Goal: Entertainment & Leisure: Consume media (video, audio)

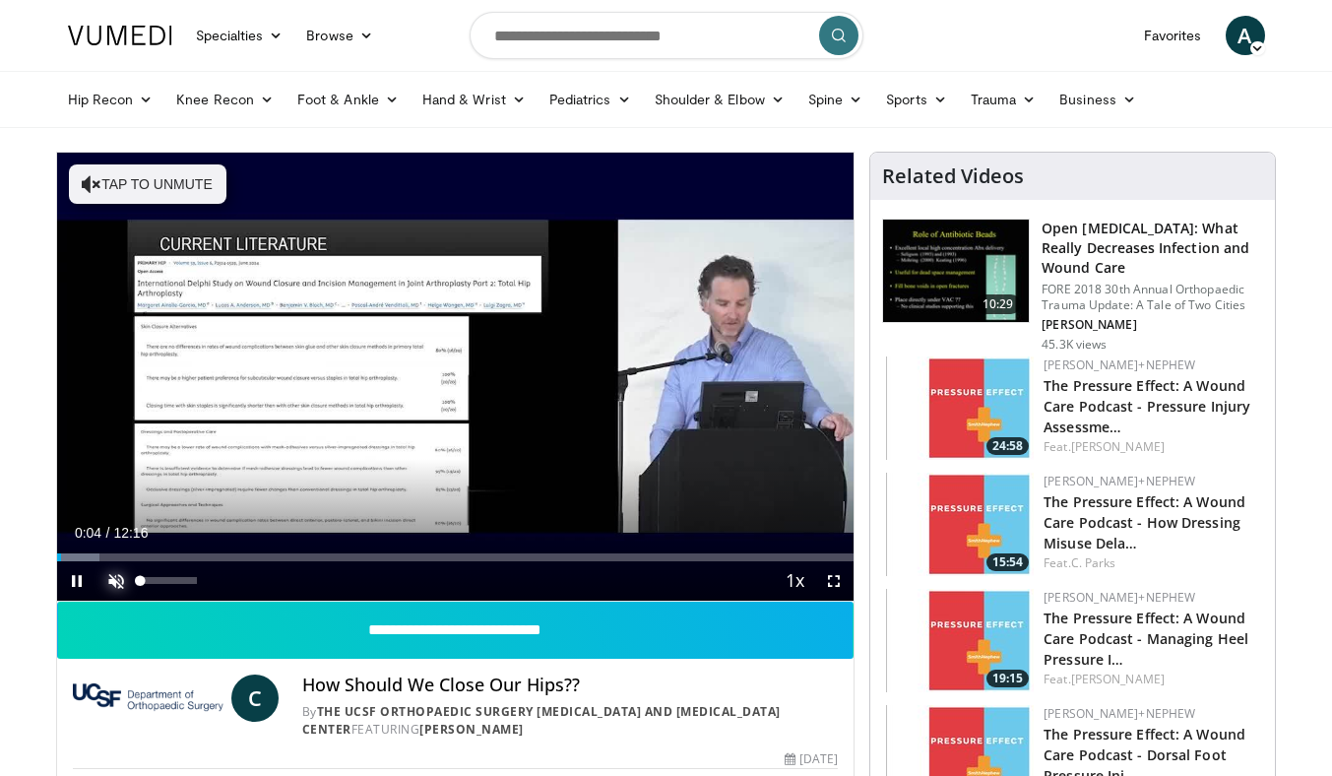
click at [122, 582] on span "Video Player" at bounding box center [116, 580] width 39 height 39
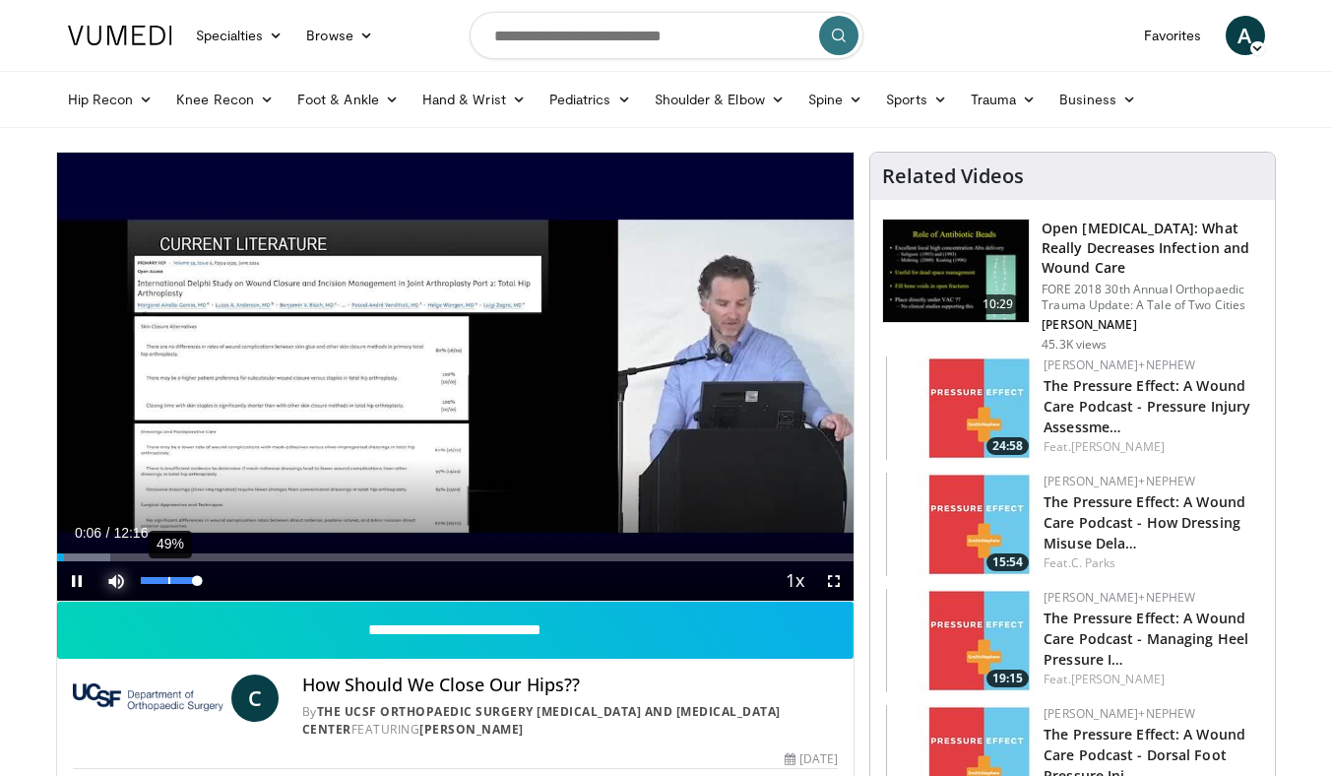
click at [168, 577] on div "49%" at bounding box center [169, 580] width 2 height 7
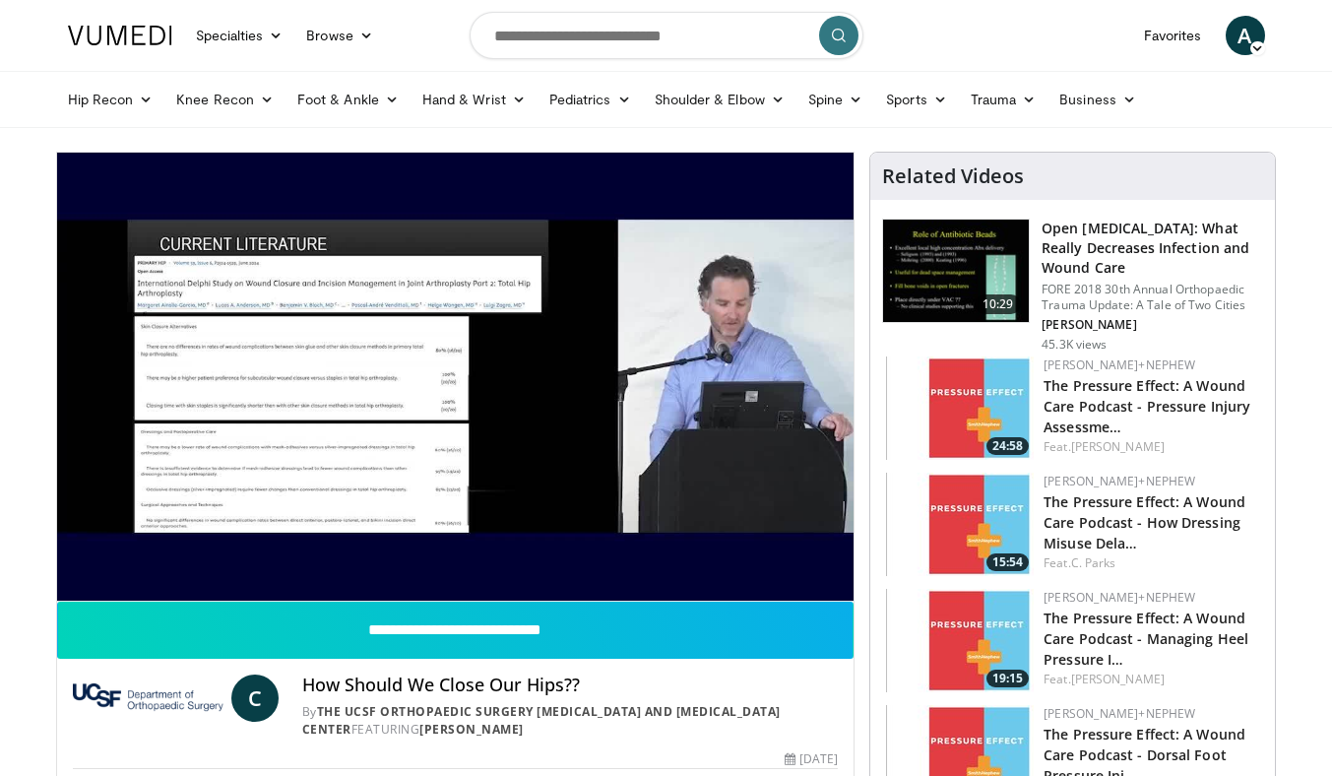
click at [161, 578] on div "10 seconds Tap to unmute" at bounding box center [456, 377] width 798 height 448
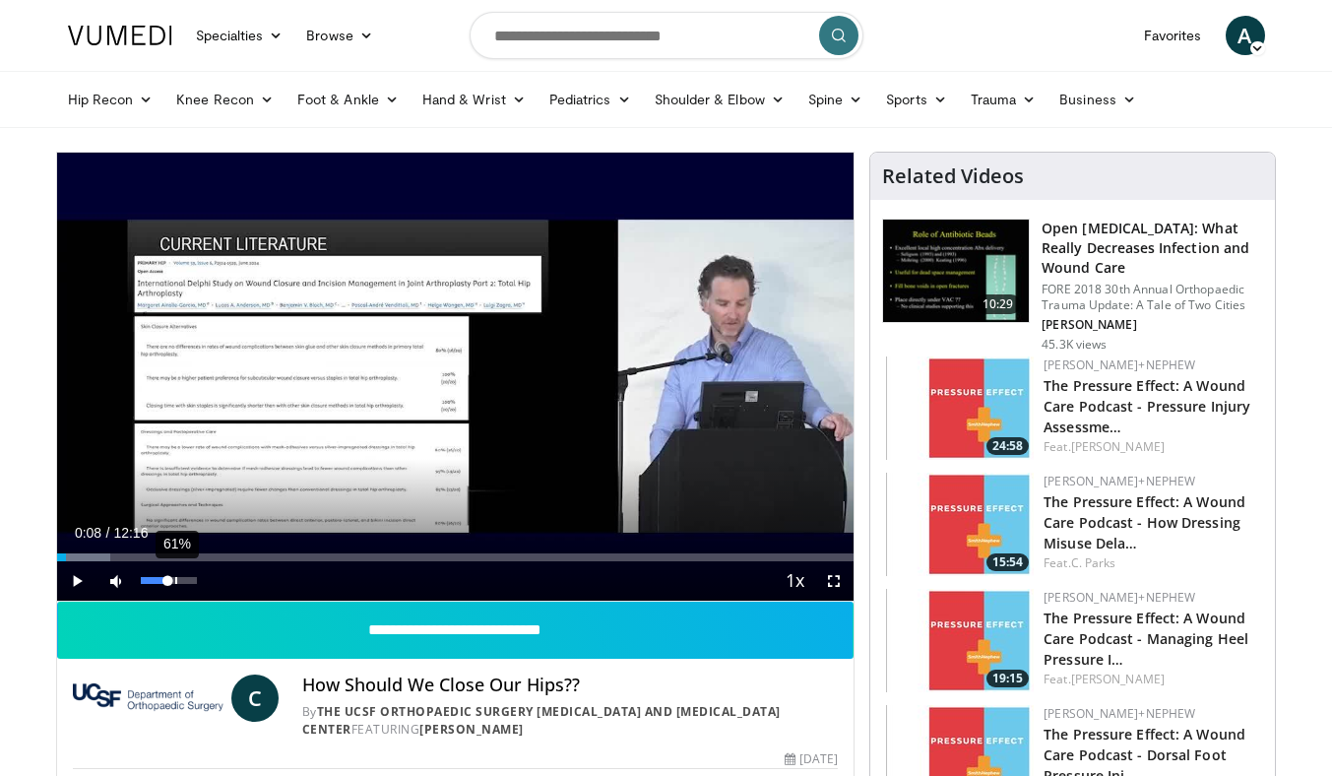
click at [175, 581] on div "61%" at bounding box center [176, 580] width 2 height 7
click at [74, 582] on span "Video Player" at bounding box center [76, 580] width 39 height 39
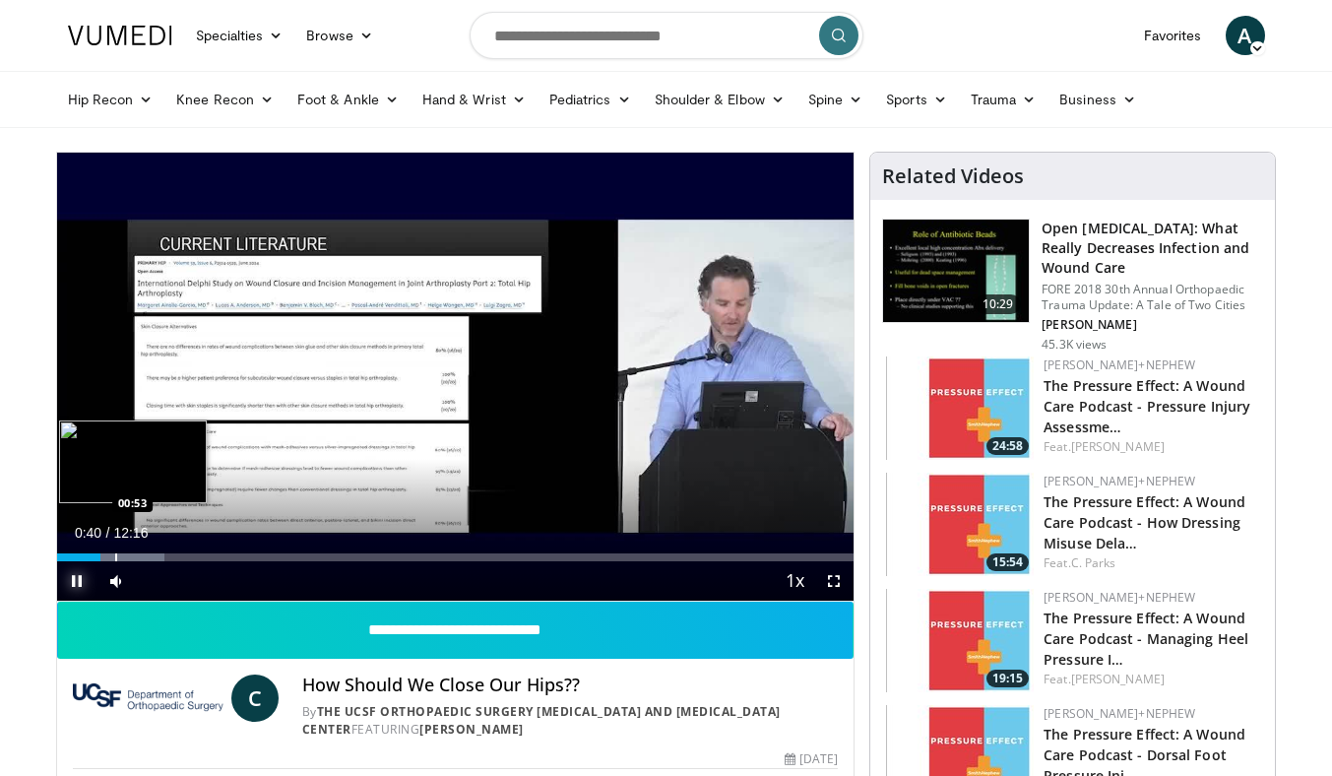
click at [115, 558] on div "Progress Bar" at bounding box center [116, 557] width 2 height 8
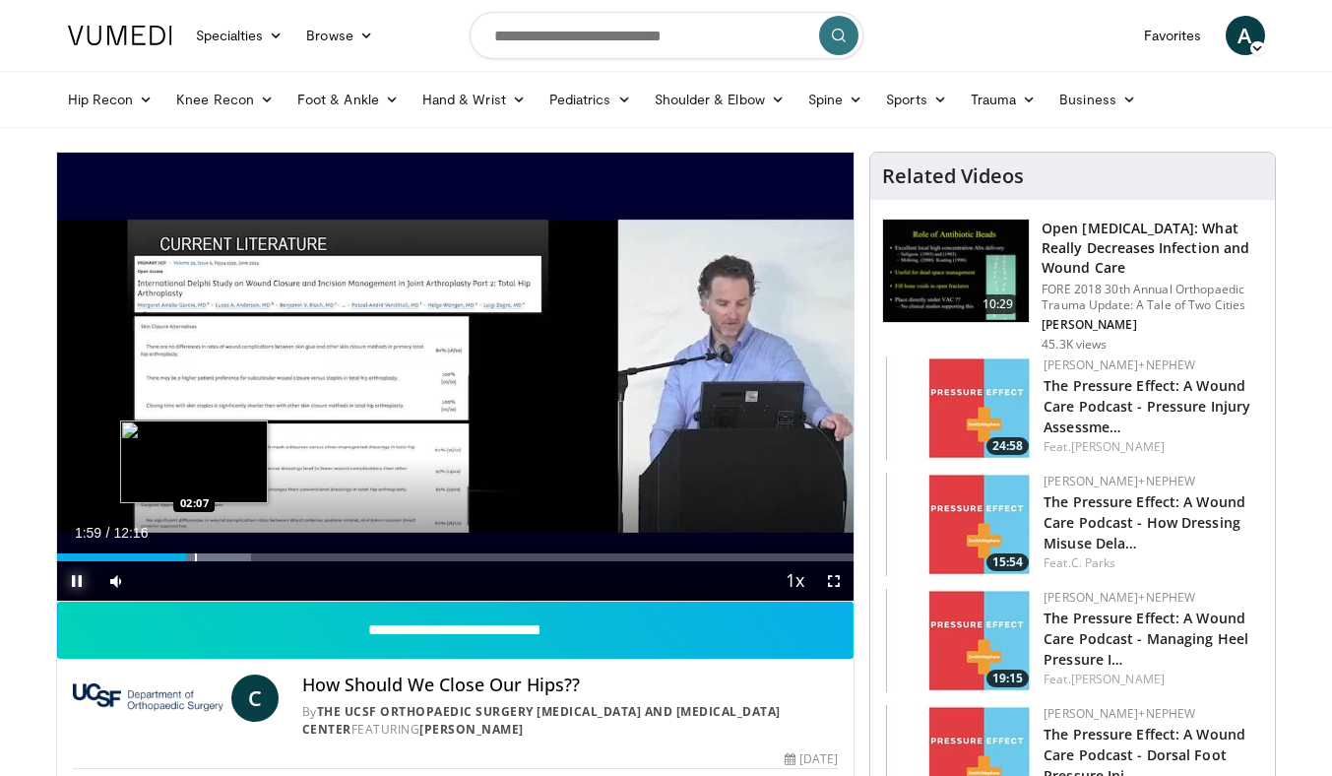
click at [195, 558] on div "Progress Bar" at bounding box center [196, 557] width 2 height 8
click at [221, 559] on div "Progress Bar" at bounding box center [222, 557] width 2 height 8
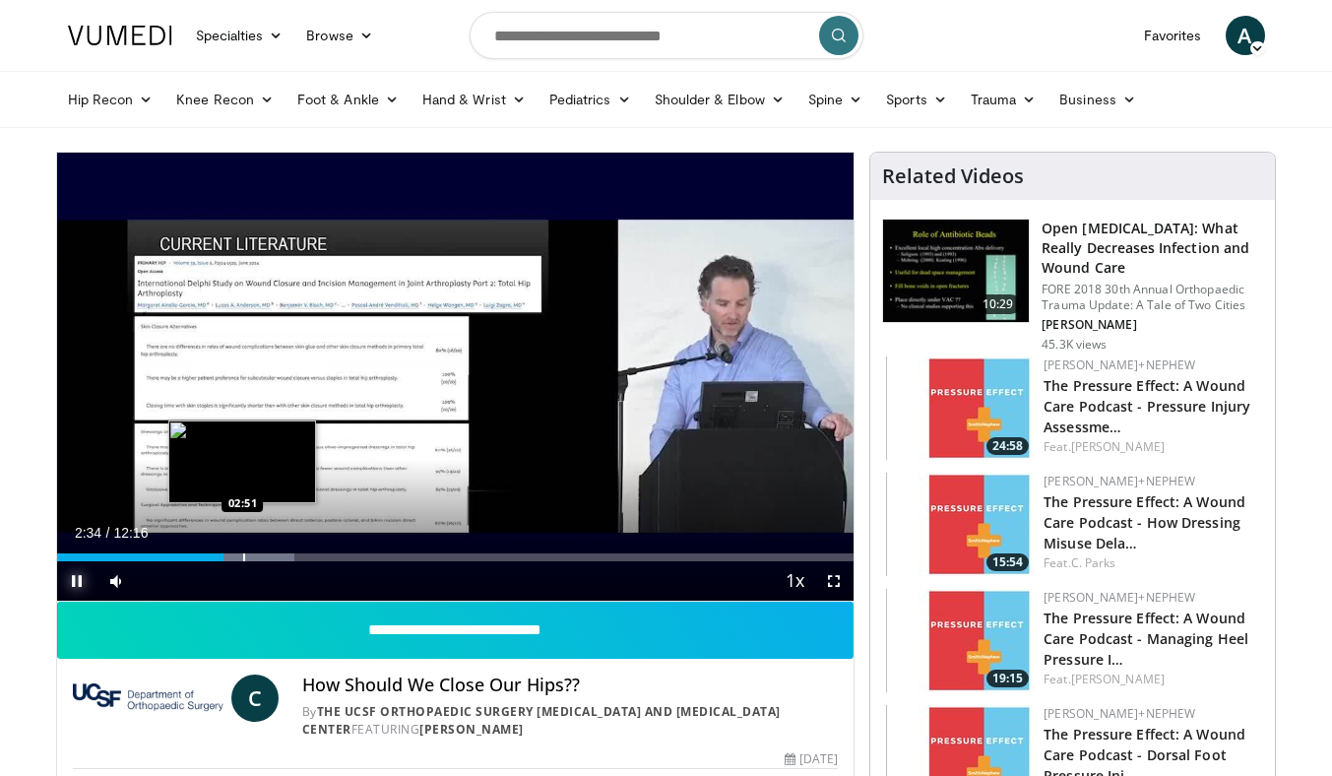
click at [243, 557] on div "Progress Bar" at bounding box center [244, 557] width 2 height 8
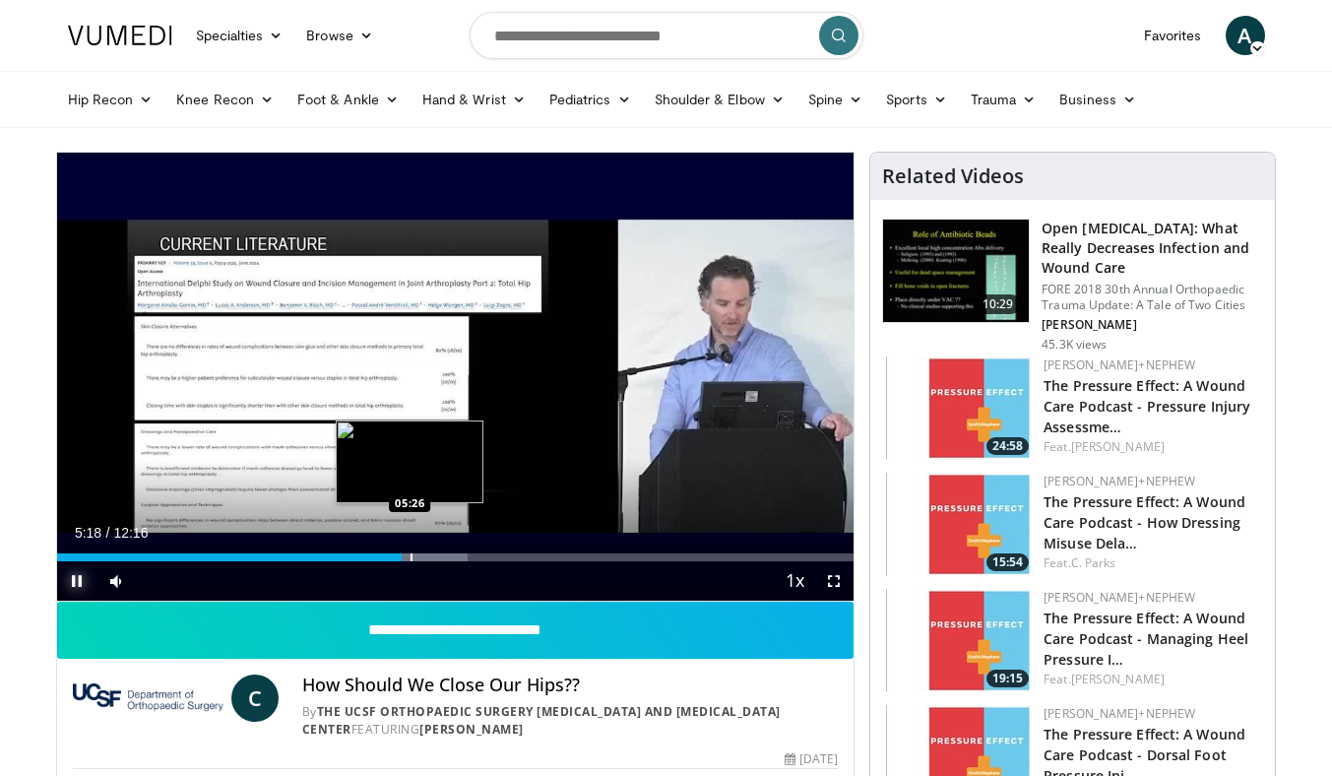
click at [409, 559] on div "Progress Bar" at bounding box center [414, 557] width 105 height 8
click at [419, 554] on div "Progress Bar" at bounding box center [420, 557] width 2 height 8
click at [427, 554] on div "Progress Bar" at bounding box center [428, 557] width 2 height 8
click at [435, 554] on div "10 seconds Tap to unmute" at bounding box center [456, 377] width 798 height 448
click at [441, 556] on div "Progress Bar" at bounding box center [442, 557] width 2 height 8
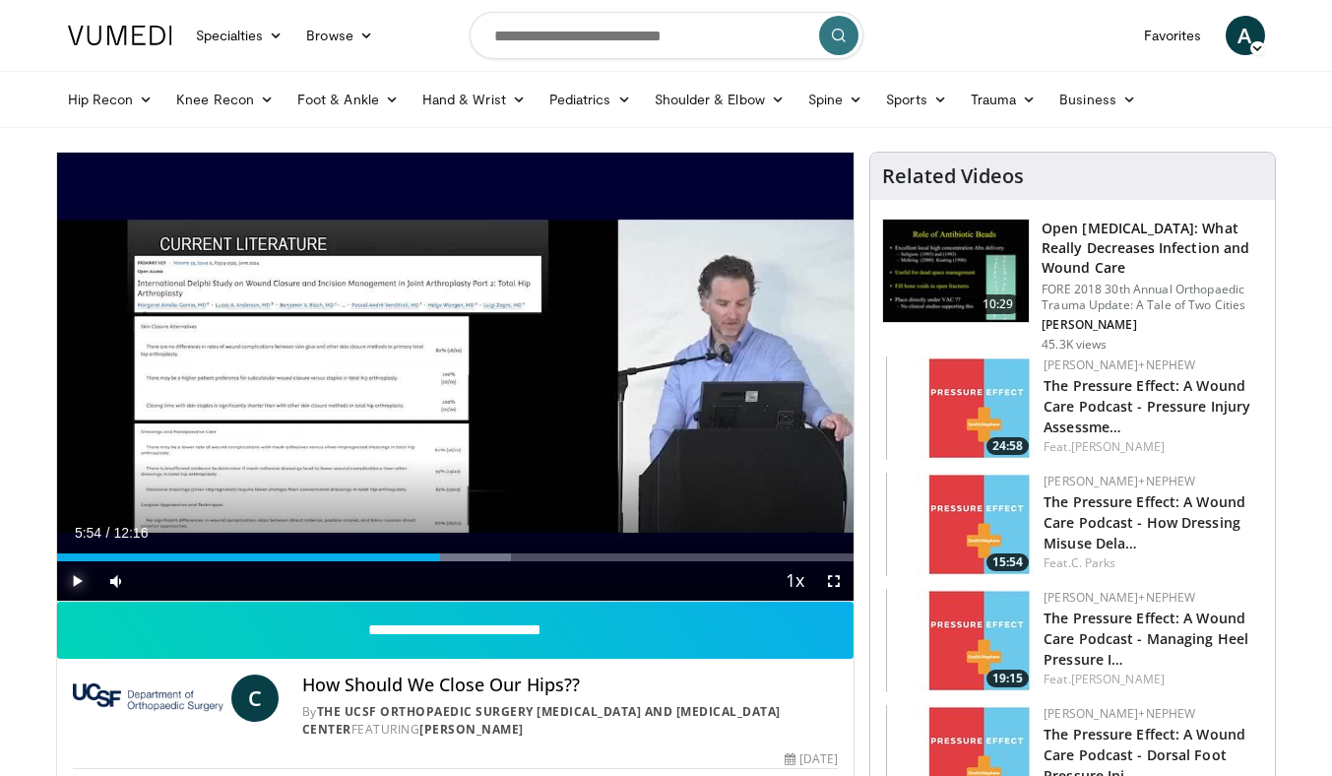
click at [77, 583] on span "Video Player" at bounding box center [76, 580] width 39 height 39
click at [456, 554] on div "Progress Bar" at bounding box center [457, 557] width 2 height 8
click at [832, 588] on span "Video Player" at bounding box center [833, 580] width 39 height 39
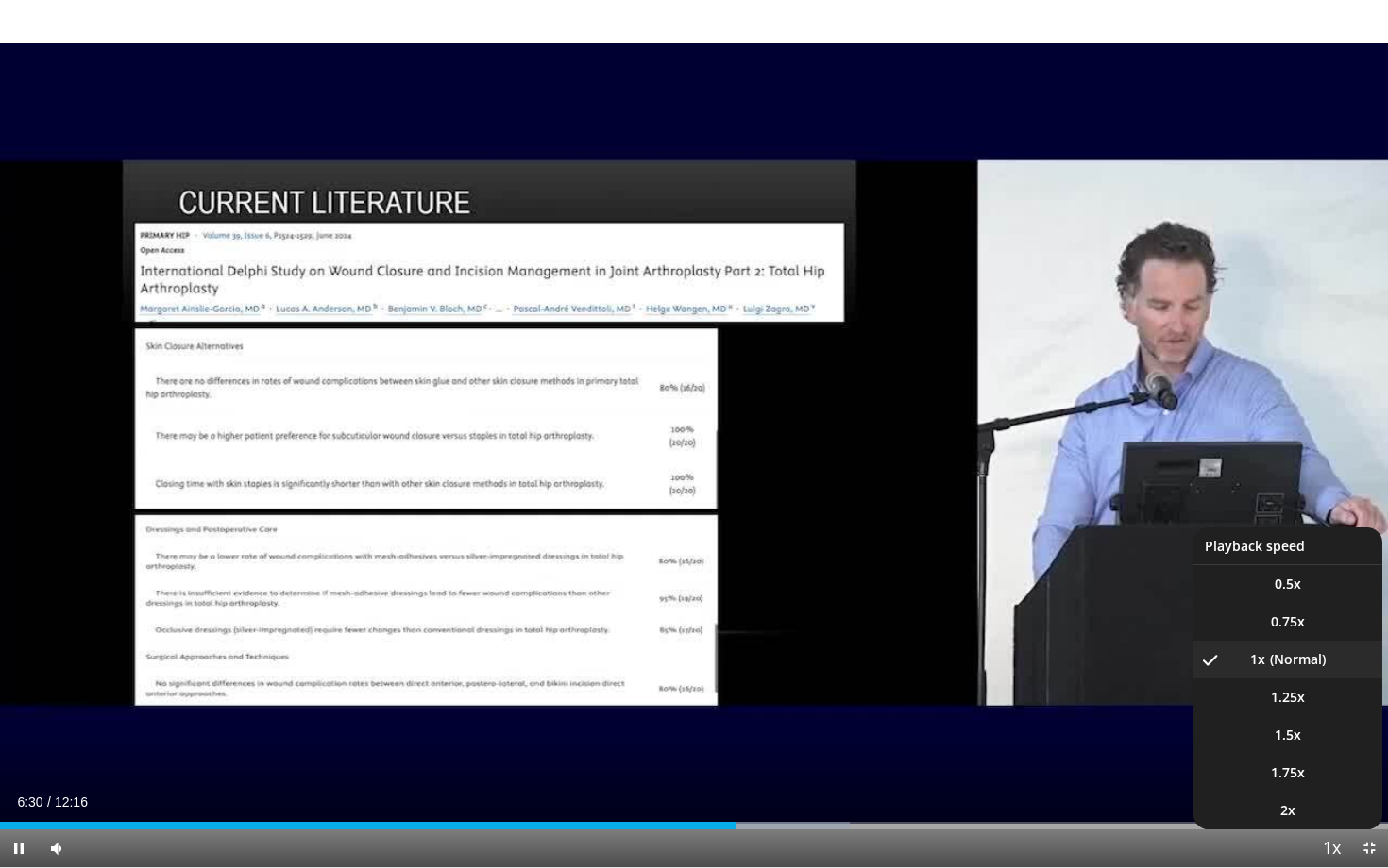
click at [1276, 742] on span "Video Player" at bounding box center [1331, 849] width 27 height 37
click at [1276, 707] on li "1.25x" at bounding box center [1287, 697] width 189 height 37
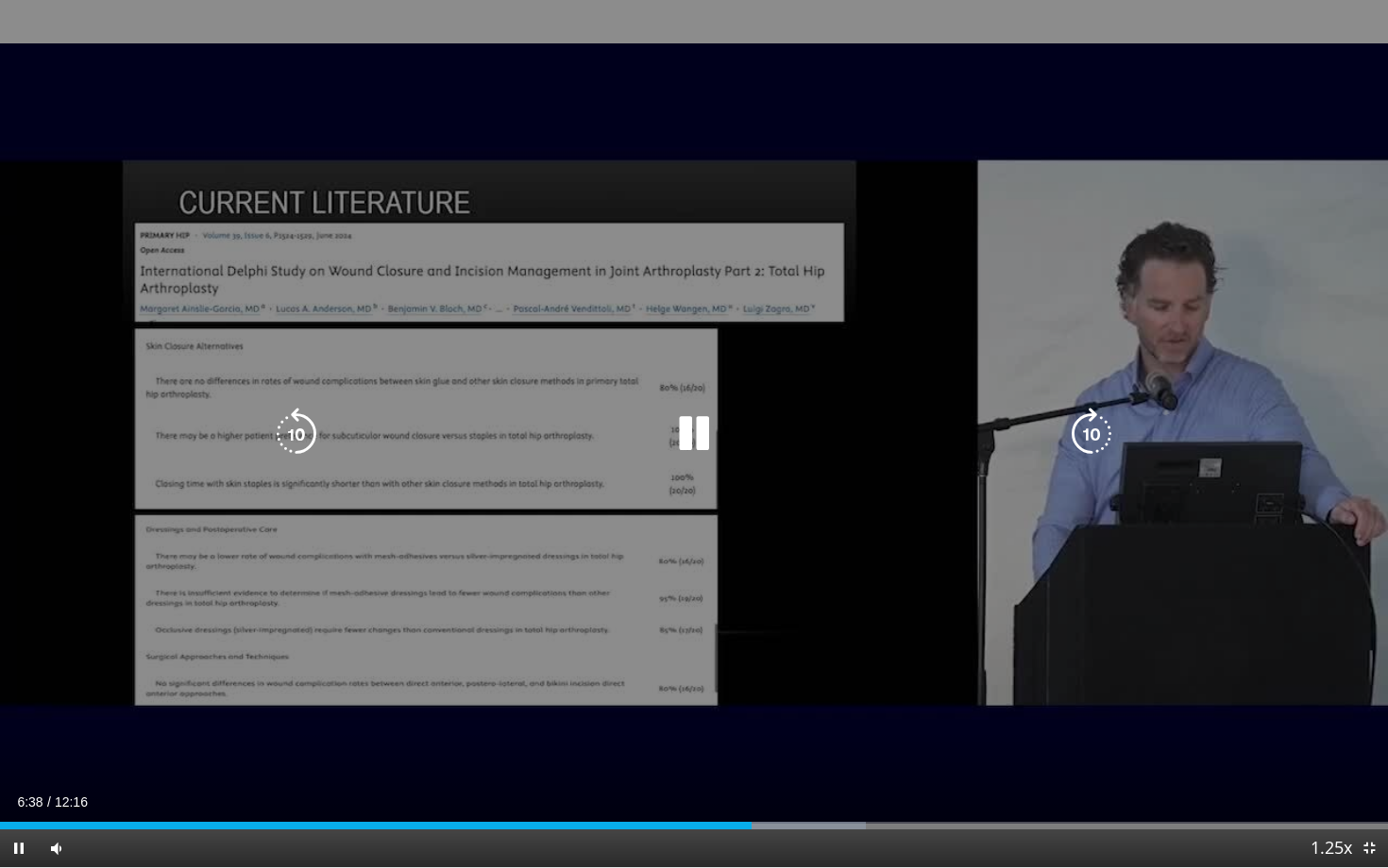
click at [1098, 430] on icon "Video Player" at bounding box center [1091, 433] width 53 height 53
click at [1097, 440] on icon "Video Player" at bounding box center [1091, 433] width 53 height 53
click at [1097, 440] on div "10 seconds Tap to unmute" at bounding box center [694, 433] width 1388 height 867
click at [1097, 421] on icon "Video Player" at bounding box center [1091, 433] width 53 height 53
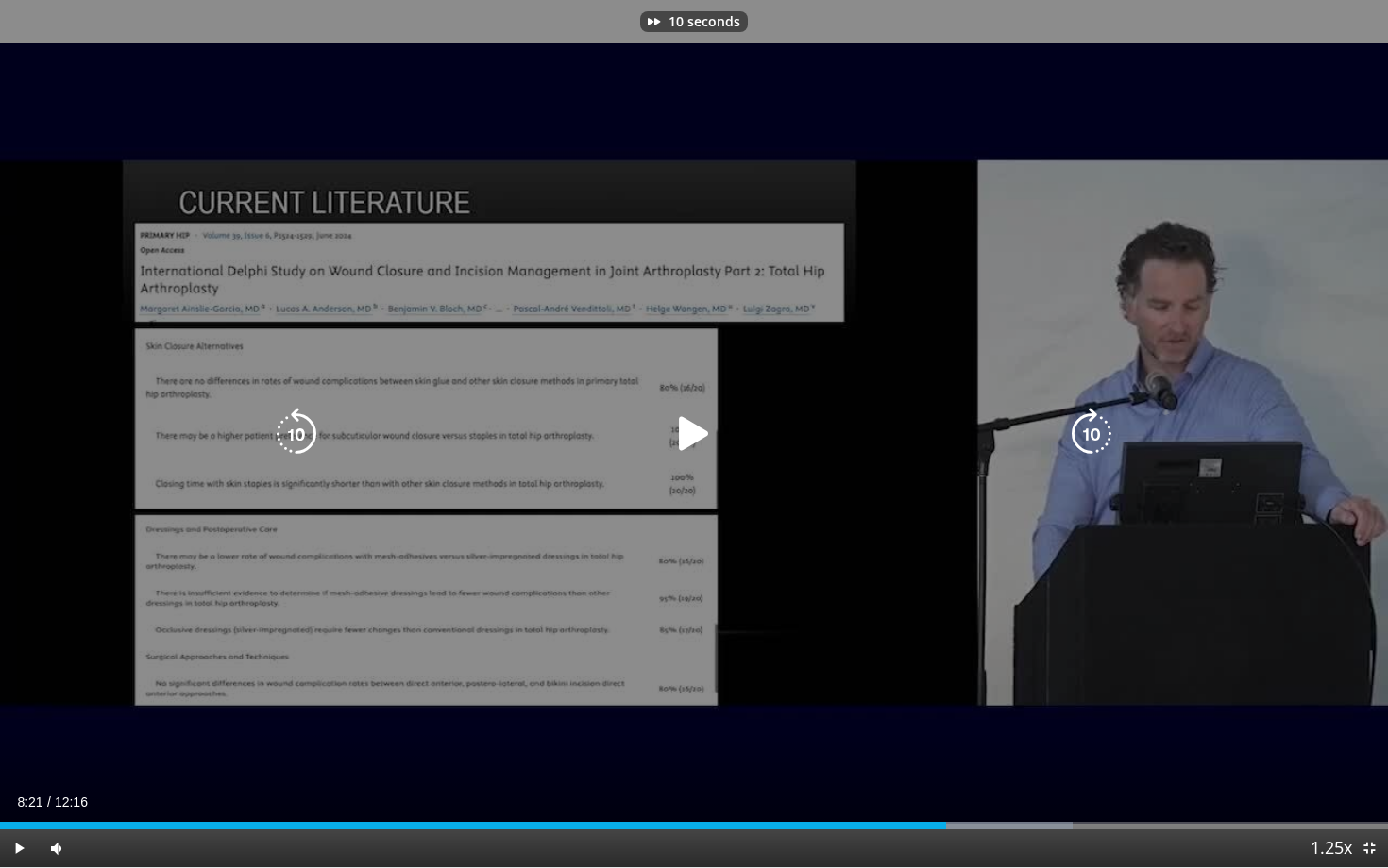
click at [700, 430] on icon "Video Player" at bounding box center [693, 433] width 53 height 53
click at [1095, 429] on icon "Video Player" at bounding box center [1091, 433] width 53 height 53
click at [1097, 432] on icon "Video Player" at bounding box center [1091, 433] width 53 height 53
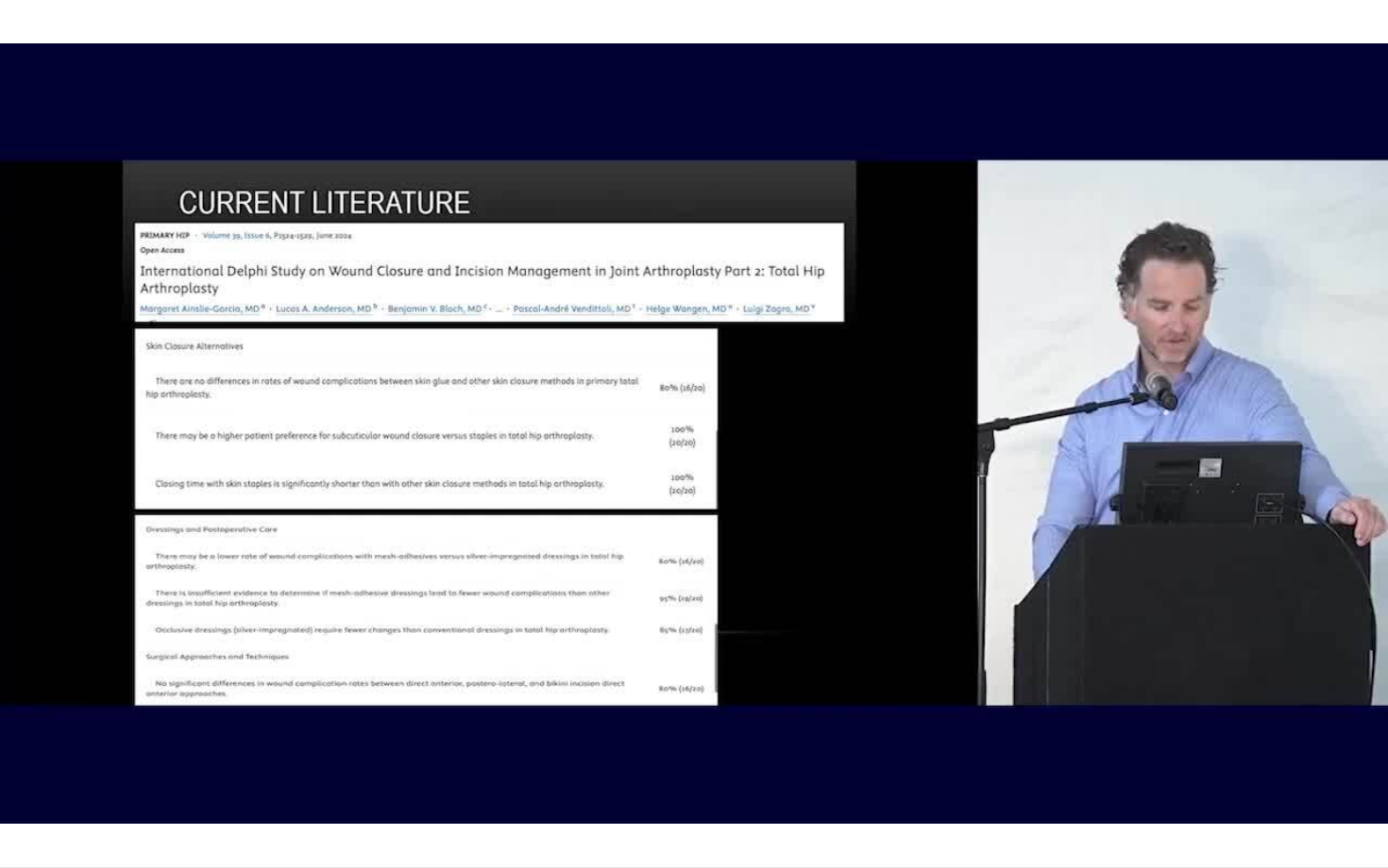
click at [1091, 429] on div "10 seconds Tap to unmute" at bounding box center [694, 433] width 1388 height 867
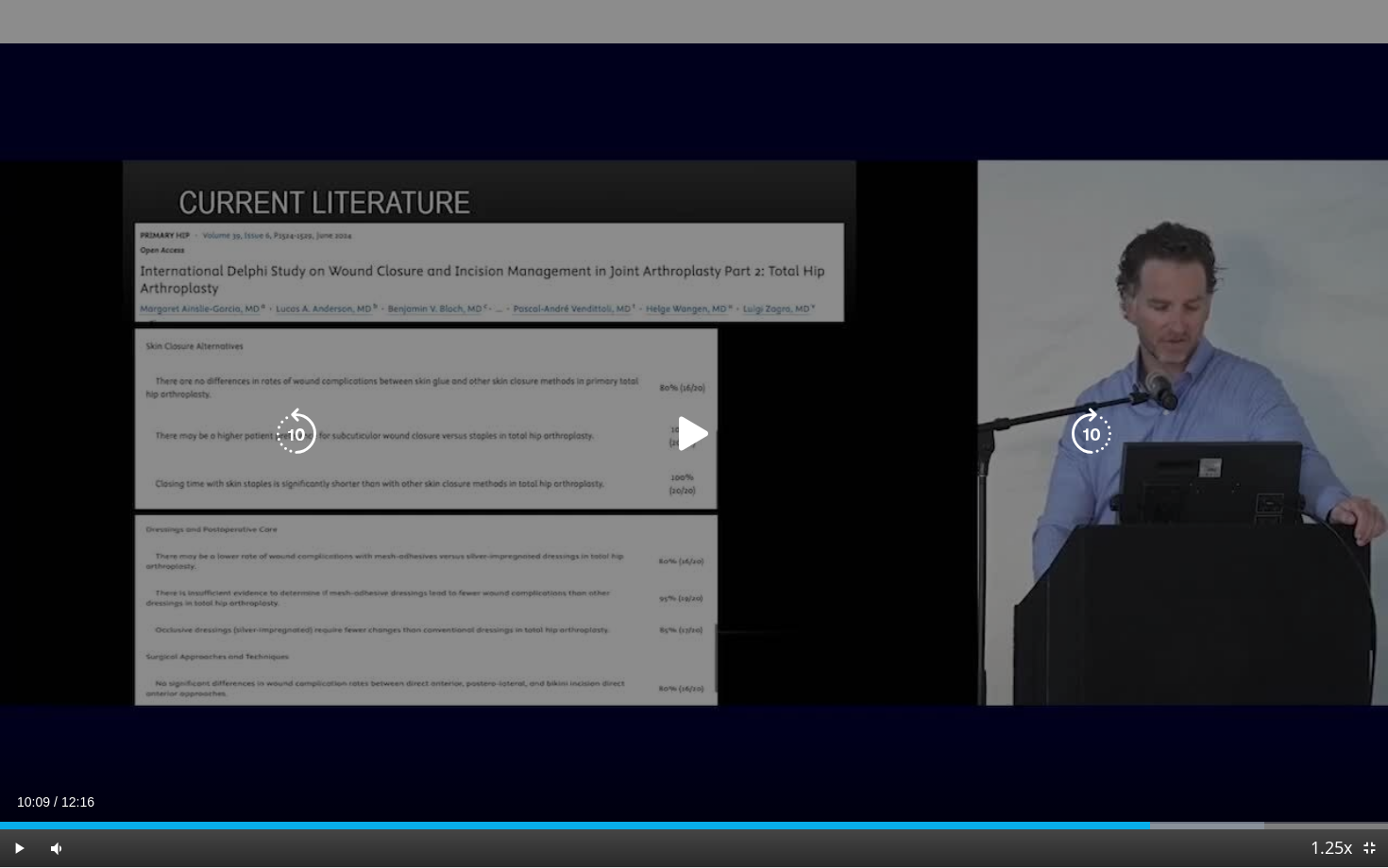
click at [696, 432] on icon "Video Player" at bounding box center [693, 433] width 53 height 53
click at [1090, 437] on icon "Video Player" at bounding box center [1091, 433] width 53 height 53
click at [1092, 434] on icon "Video Player" at bounding box center [1091, 433] width 53 height 53
click at [1097, 427] on icon "Video Player" at bounding box center [1091, 433] width 53 height 53
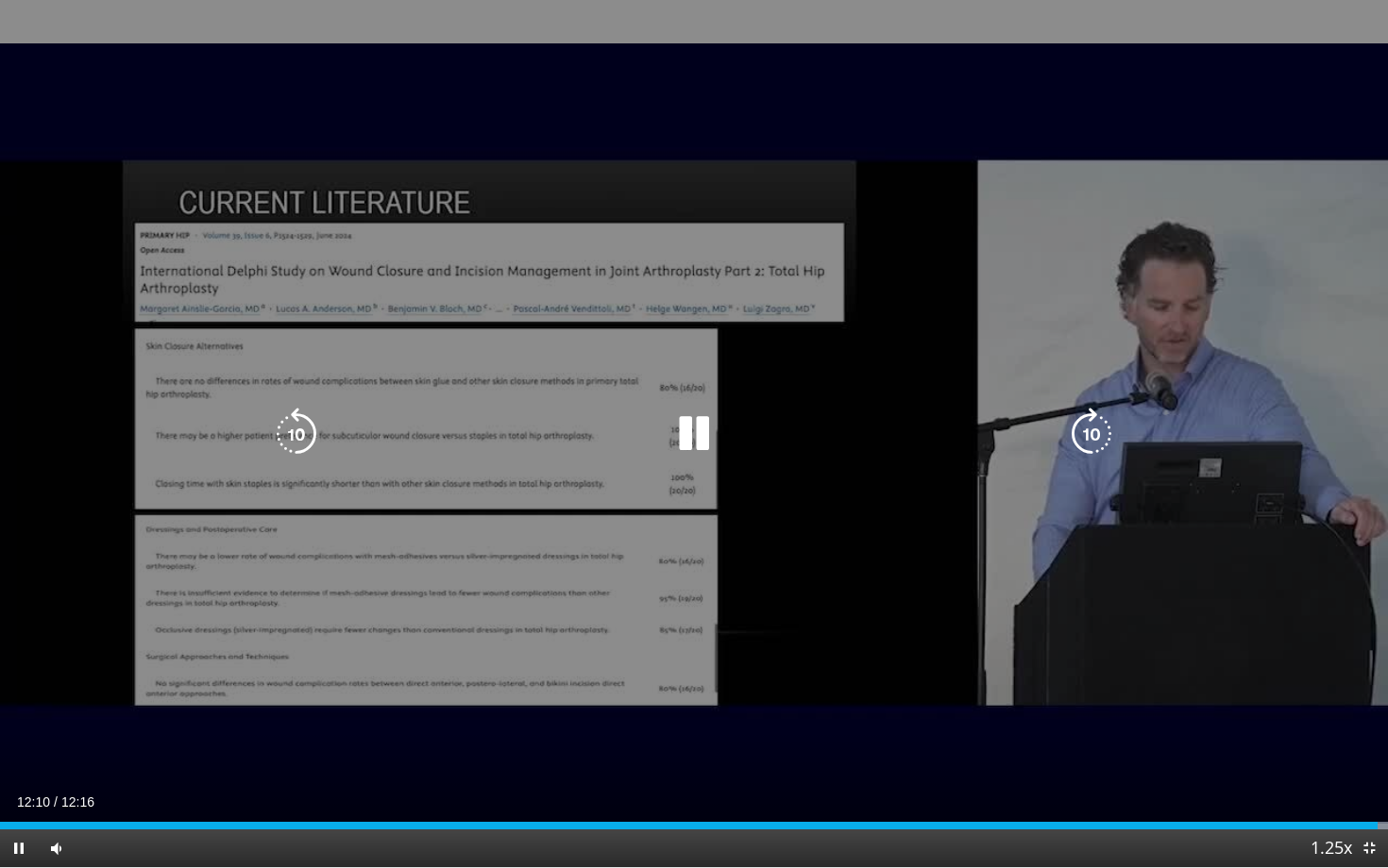
click at [1088, 425] on icon "Video Player" at bounding box center [1091, 433] width 53 height 53
